Goal: Task Accomplishment & Management: Complete application form

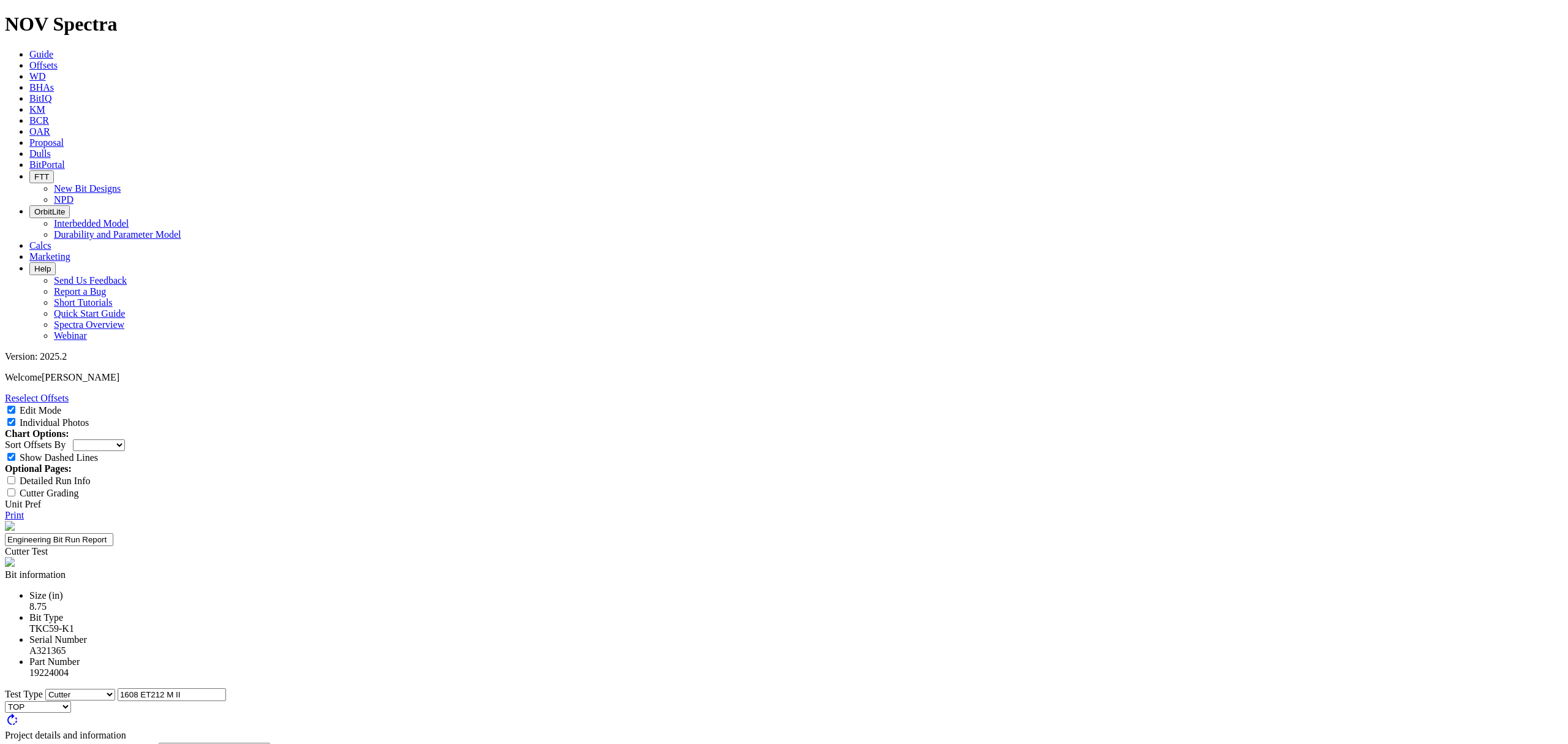
select select "Cutter"
select select "number:1"
select select "string:BT"
select select "string:C"
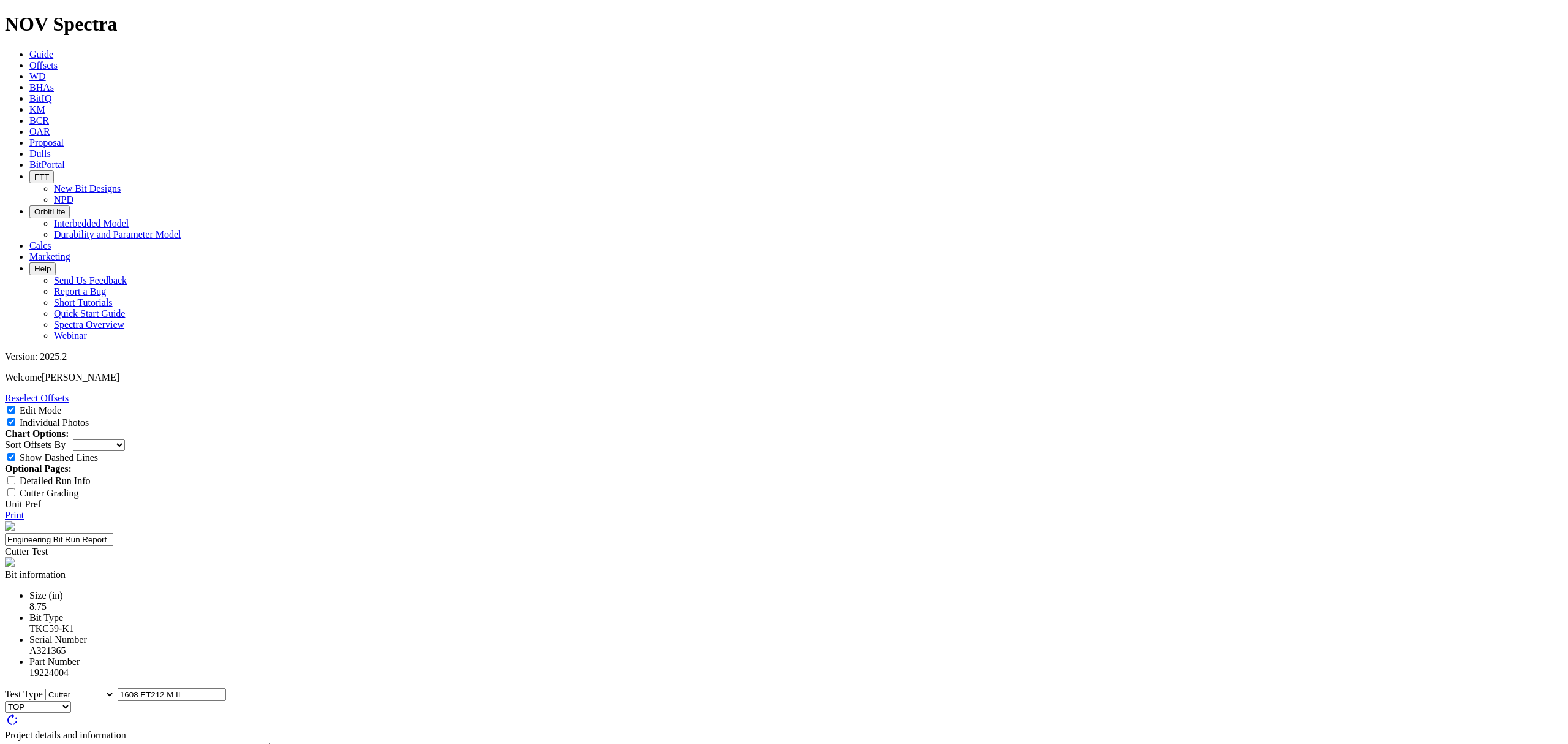
select select "string:X"
select select "string:CT"
select select "string:TD"
drag, startPoint x: 750, startPoint y: 519, endPoint x: 633, endPoint y: 519, distance: 117.0
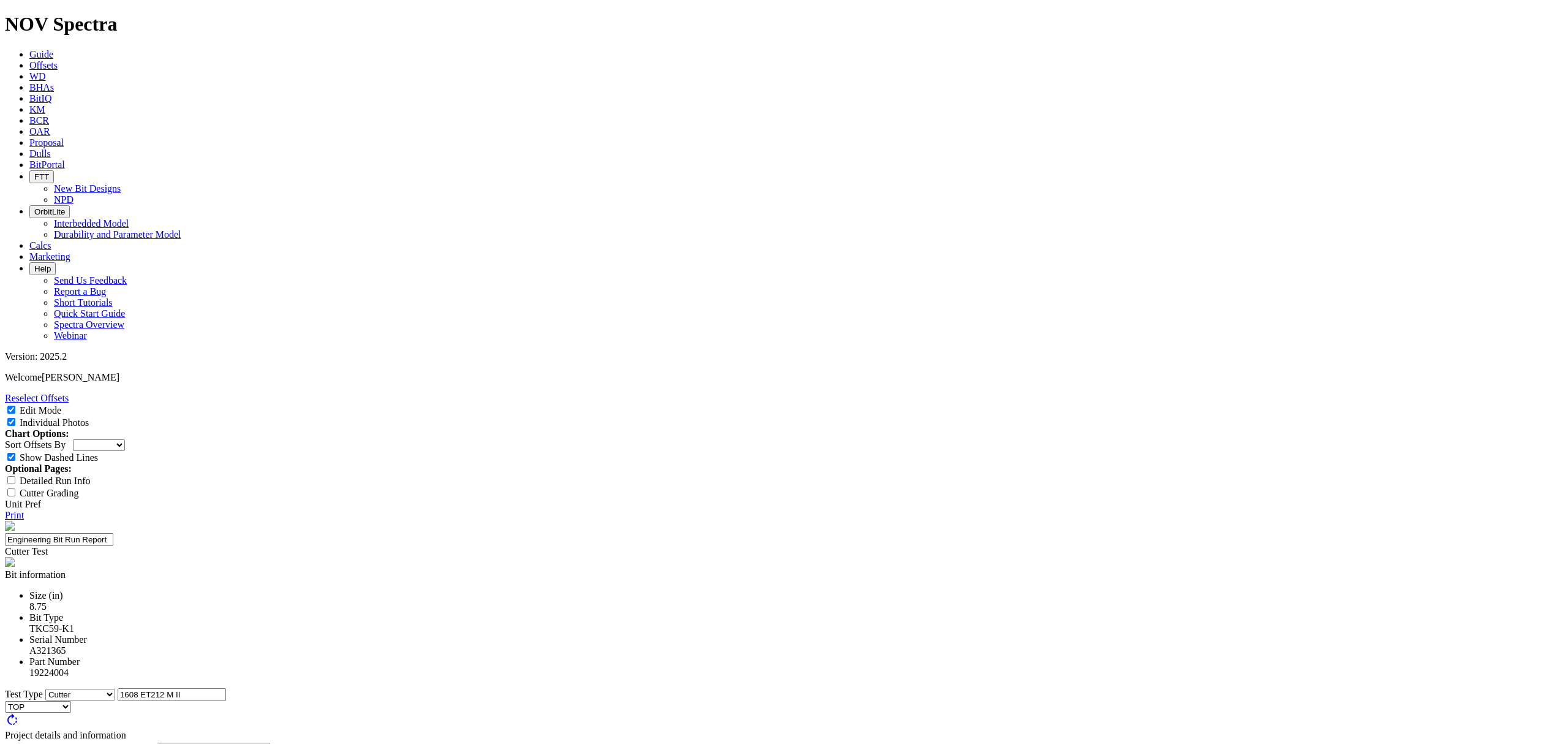
copy td "STATE LA PLATA 5-65 13-14-15-16 2BH"
drag, startPoint x: 968, startPoint y: 521, endPoint x: 775, endPoint y: 499, distance: 194.2
